Goal: Transaction & Acquisition: Purchase product/service

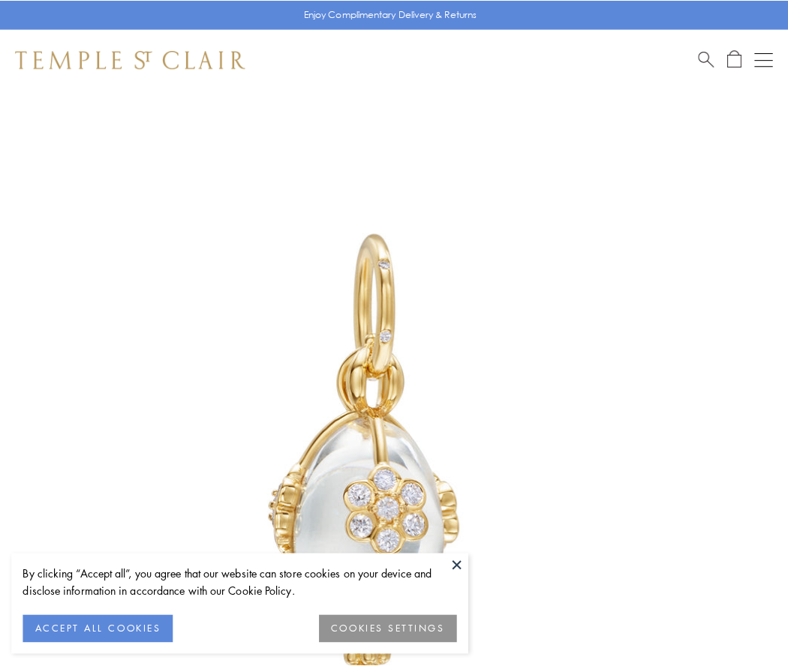
scroll to position [26, 0]
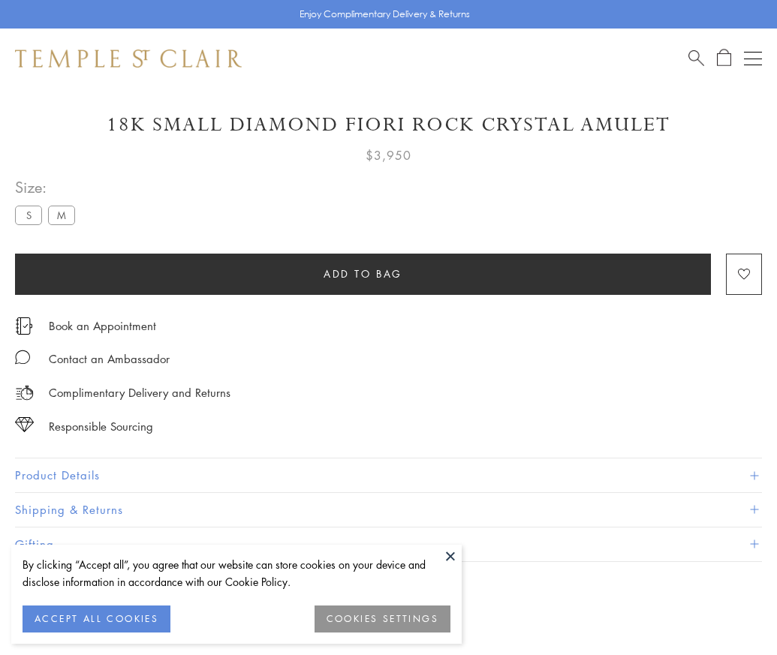
click at [362, 273] on span "Add to bag" at bounding box center [362, 274] width 79 height 17
